Goal: Information Seeking & Learning: Compare options

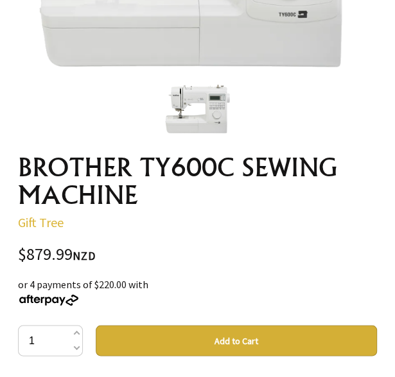
scroll to position [193, 0]
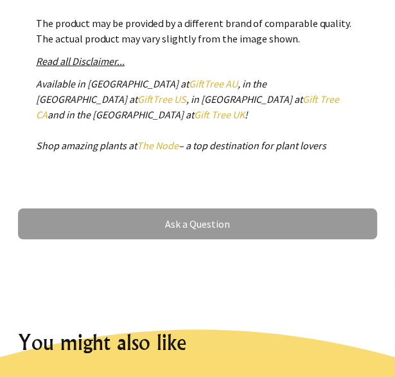
scroll to position [964, 0]
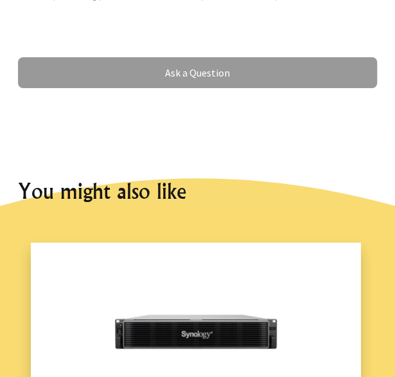
scroll to position [1286, 0]
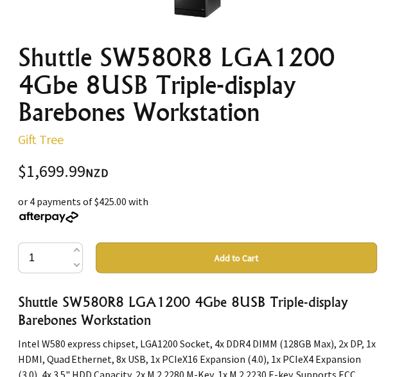
scroll to position [514, 0]
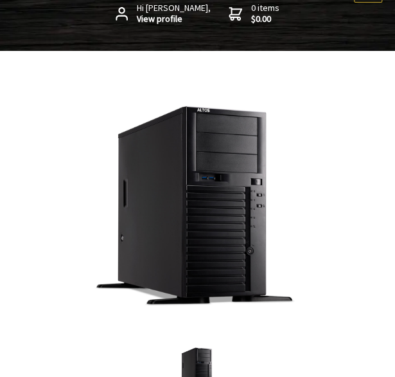
scroll to position [64, 0]
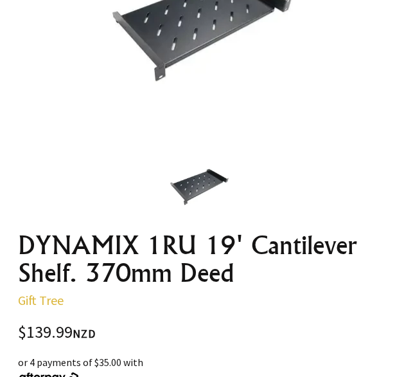
scroll to position [64, 0]
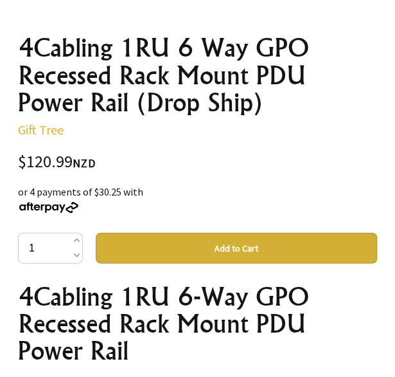
scroll to position [574, 0]
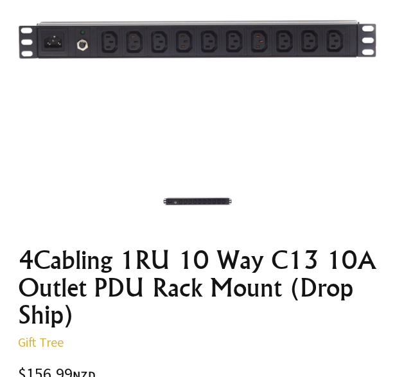
scroll to position [386, 0]
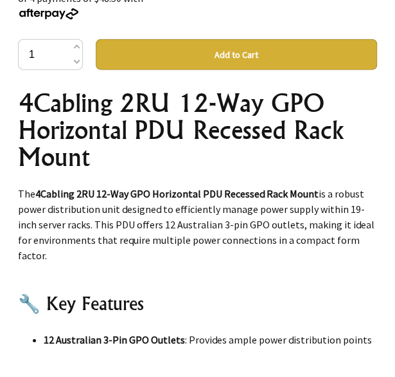
scroll to position [514, 0]
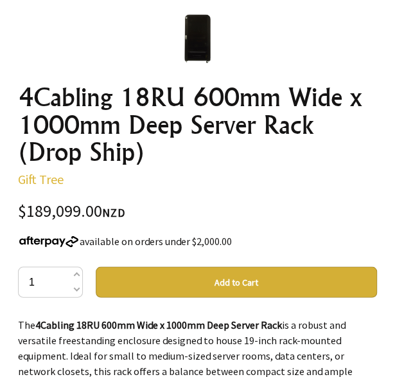
scroll to position [450, 0]
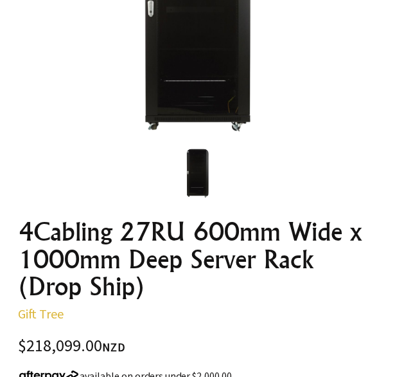
scroll to position [386, 0]
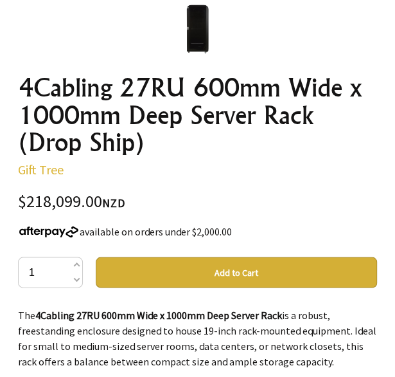
scroll to position [450, 0]
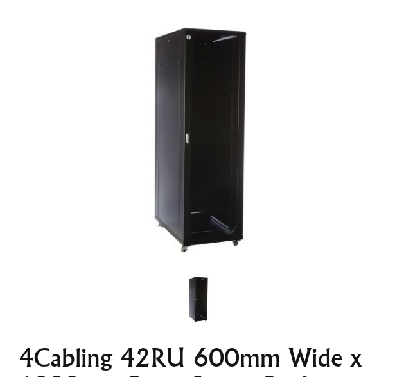
scroll to position [386, 0]
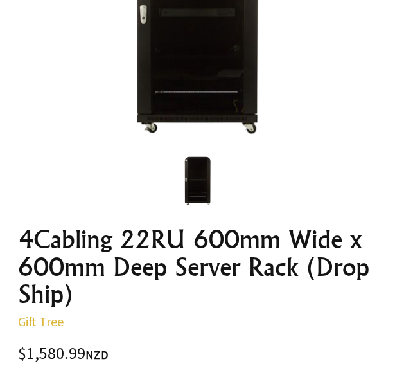
scroll to position [321, 0]
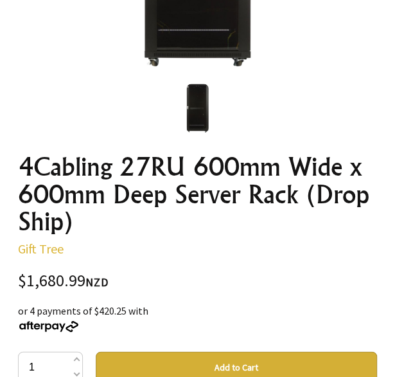
scroll to position [321, 0]
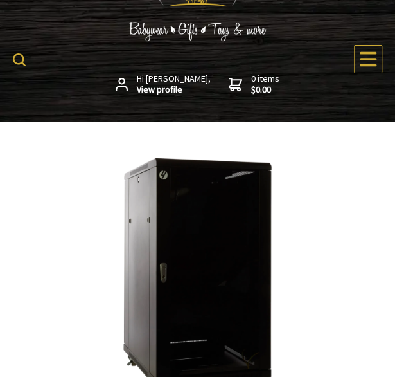
scroll to position [64, 0]
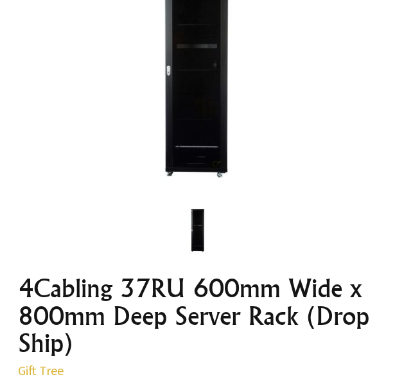
scroll to position [321, 0]
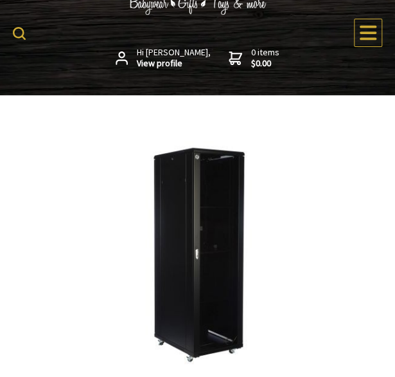
scroll to position [64, 0]
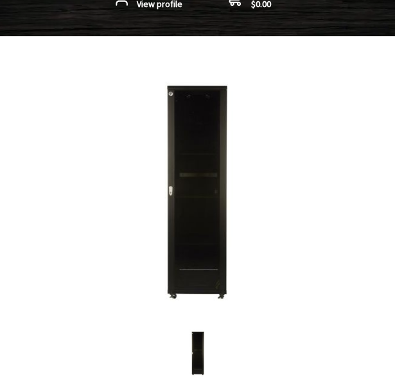
scroll to position [321, 0]
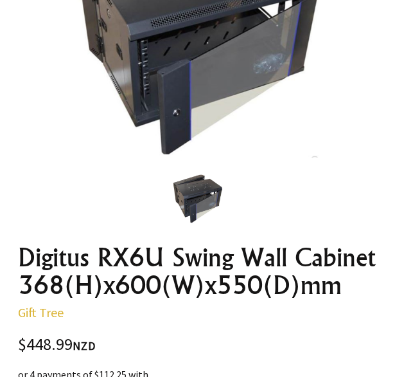
scroll to position [193, 0]
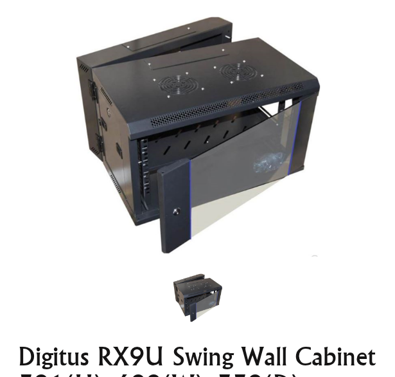
scroll to position [257, 0]
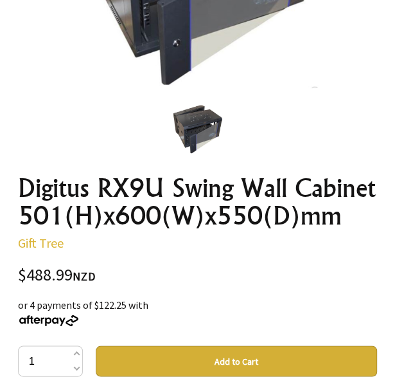
scroll to position [450, 0]
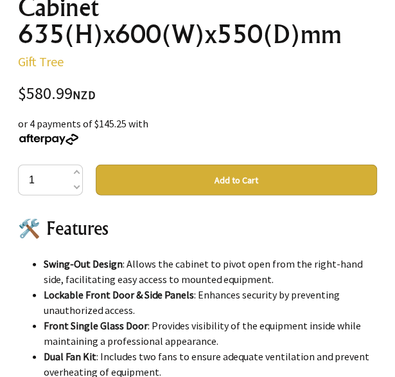
scroll to position [514, 0]
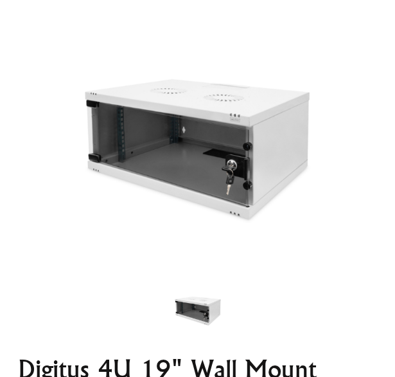
scroll to position [514, 0]
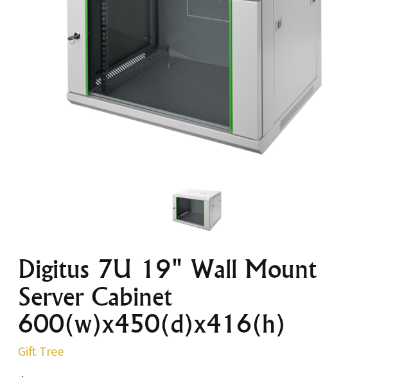
scroll to position [321, 0]
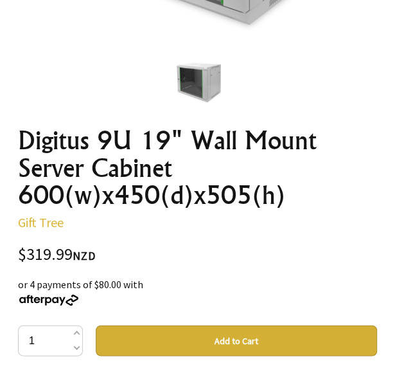
scroll to position [450, 0]
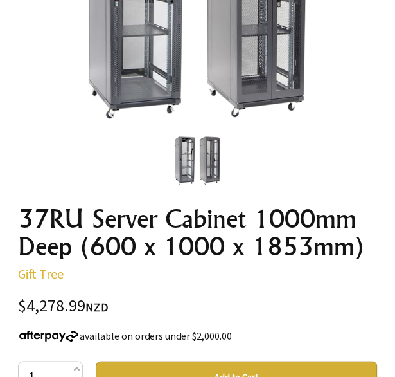
scroll to position [257, 0]
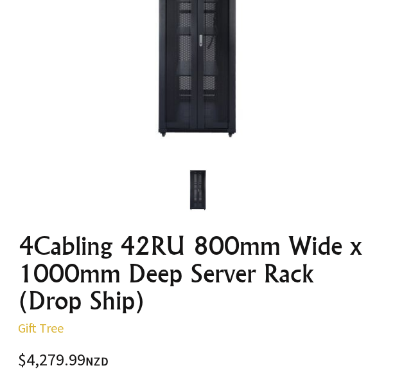
scroll to position [321, 0]
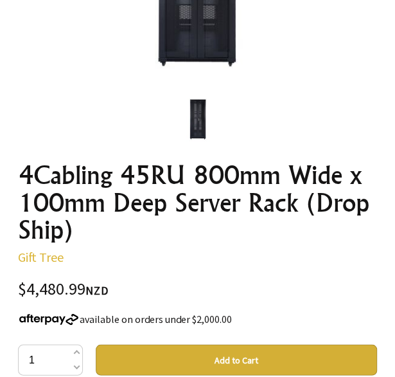
scroll to position [450, 0]
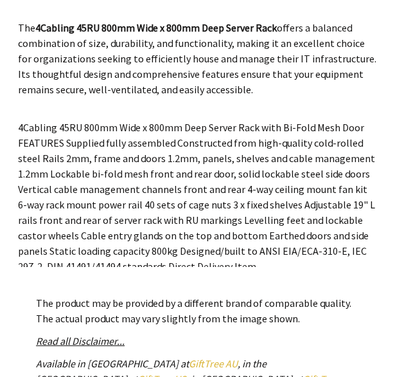
scroll to position [980, 0]
